Goal: Task Accomplishment & Management: Complete application form

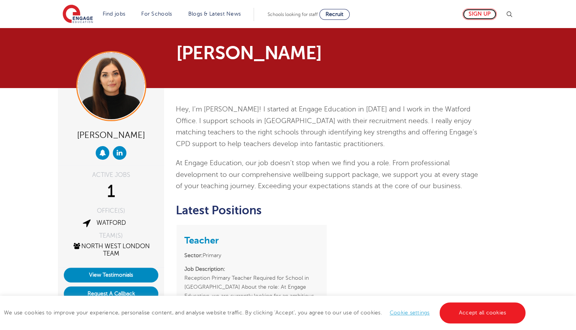
click at [488, 14] on link "Sign up" at bounding box center [480, 14] width 34 height 11
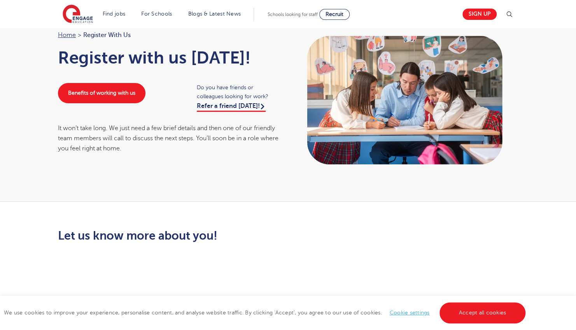
scroll to position [16, 0]
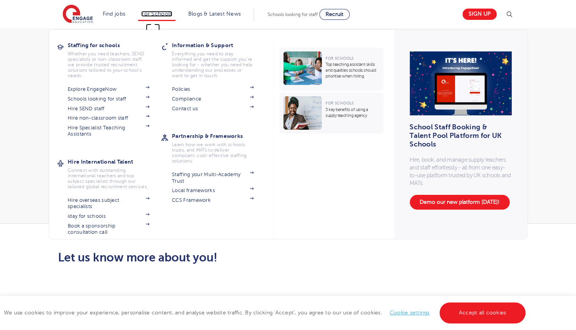
click at [158, 13] on link "For Schools" at bounding box center [156, 14] width 31 height 6
